Goal: Check status

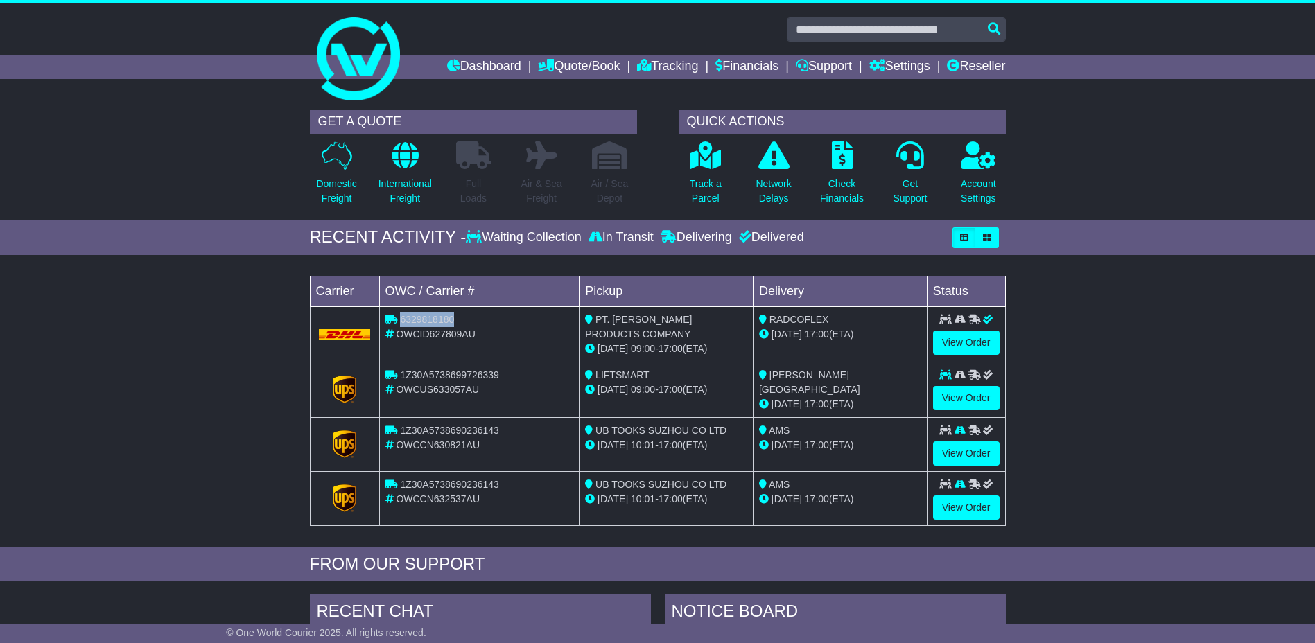
drag, startPoint x: 462, startPoint y: 316, endPoint x: 401, endPoint y: 315, distance: 61.0
click at [401, 315] on div "6329818180" at bounding box center [479, 320] width 189 height 15
copy span "6329818180"
click at [944, 336] on link "View Order" at bounding box center [966, 343] width 67 height 24
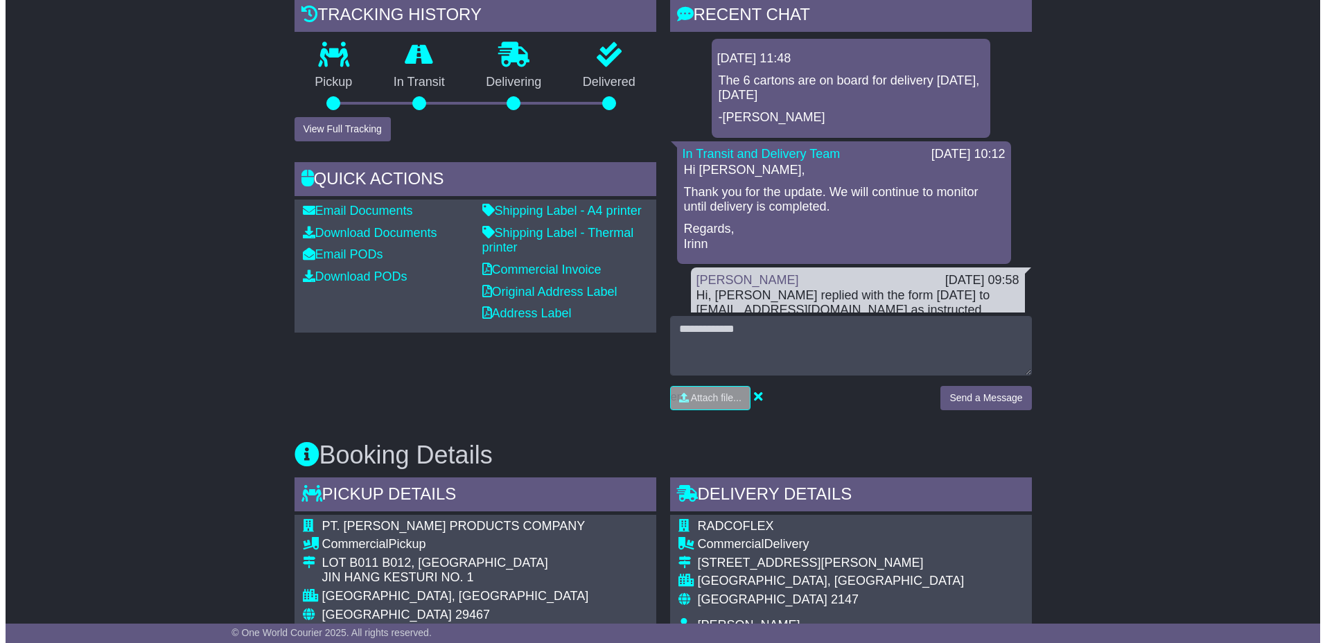
scroll to position [347, 0]
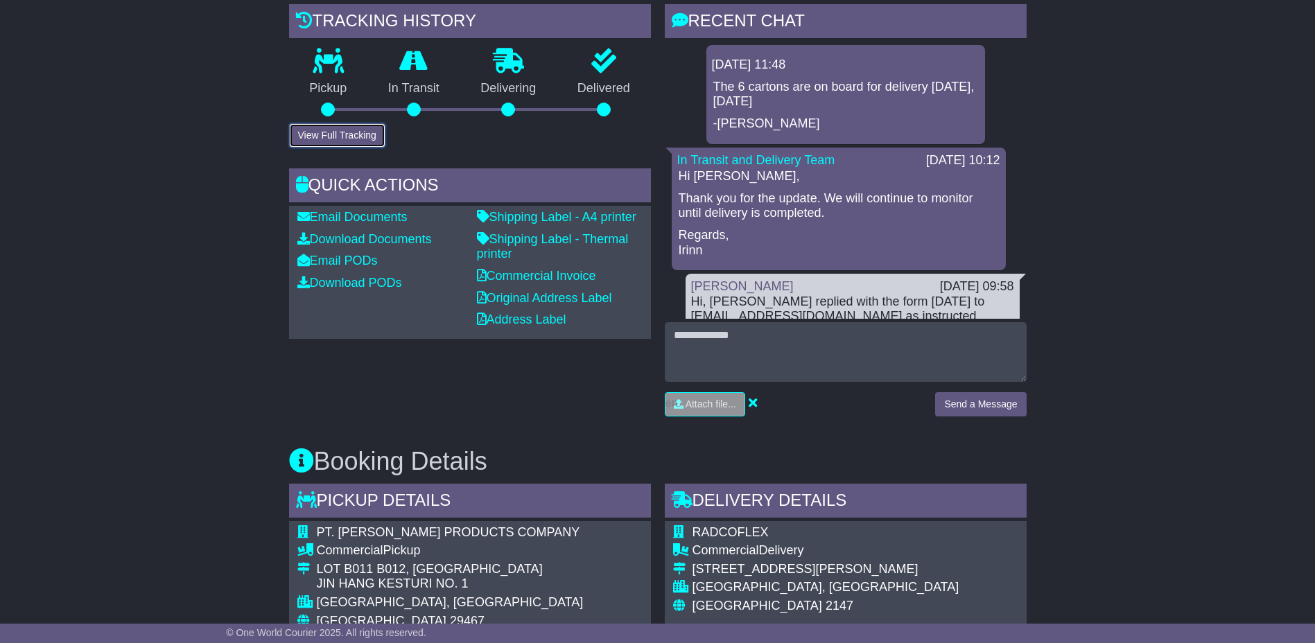
drag, startPoint x: 351, startPoint y: 130, endPoint x: 302, endPoint y: 106, distance: 54.6
click at [350, 130] on button "View Full Tracking" at bounding box center [337, 135] width 96 height 24
